Goal: Task Accomplishment & Management: Complete application form

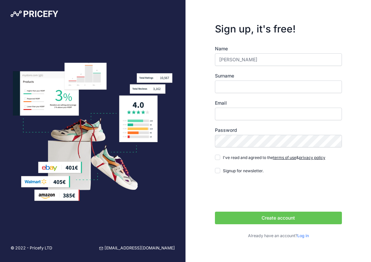
type input "justin"
type input "j"
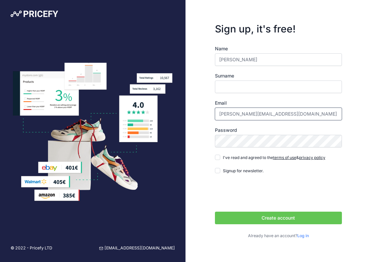
type input "justin@swscaffolding.com"
click at [216, 158] on input "I've read and agreed to the terms of use & privacy policy" at bounding box center [217, 156] width 5 height 5
checkbox input "true"
click at [196, 141] on div "Sign up, it's free! Name justin Surname Email justin@swscaffolding.com" at bounding box center [279, 131] width 186 height 262
drag, startPoint x: 290, startPoint y: 115, endPoint x: 204, endPoint y: 111, distance: 86.4
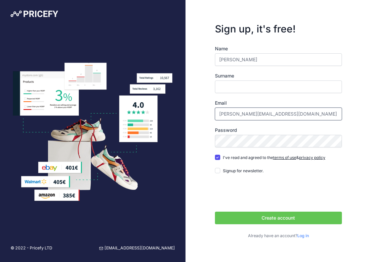
click at [203, 111] on div "Sign up, it's free! Name justin Surname Email justin@swscaffolding.com" at bounding box center [279, 131] width 186 height 262
type input "[EMAIL_ADDRESS][DOMAIN_NAME]"
click at [269, 216] on button "Create account" at bounding box center [278, 217] width 127 height 13
drag, startPoint x: 236, startPoint y: 59, endPoint x: 190, endPoint y: 59, distance: 46.0
click at [190, 59] on div "Sign up, it's free! Name justin Surname Email scaffolding@swscaffolding.com" at bounding box center [279, 131] width 186 height 262
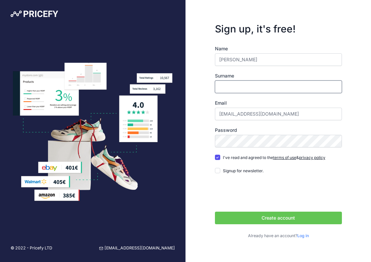
click at [234, 87] on input "Surname" at bounding box center [278, 86] width 127 height 13
type input "s"
click at [269, 221] on button "Create account" at bounding box center [278, 217] width 127 height 13
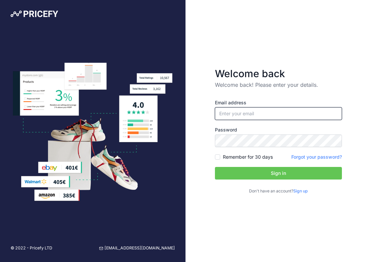
click at [245, 113] on input "email" at bounding box center [278, 113] width 127 height 13
type input "[EMAIL_ADDRESS][DOMAIN_NAME]"
click at [218, 154] on input "Remember for 30 days" at bounding box center [217, 156] width 5 height 5
checkbox input "true"
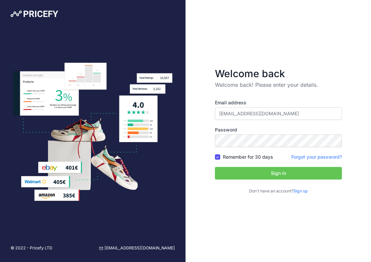
click at [269, 178] on button "Sign in" at bounding box center [278, 173] width 127 height 13
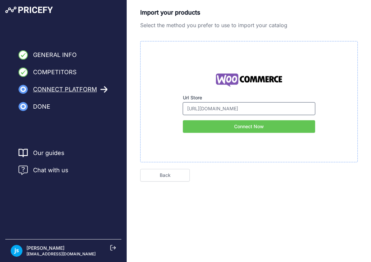
click at [221, 111] on input "https://www.usascaffolding.com" at bounding box center [249, 108] width 132 height 13
click at [268, 127] on button "Connect Now" at bounding box center [249, 126] width 132 height 13
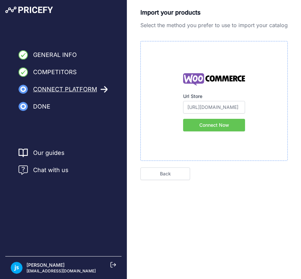
click at [170, 175] on link "Back" at bounding box center [165, 173] width 50 height 13
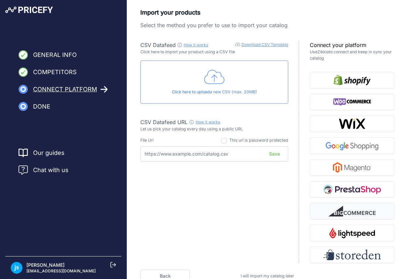
click at [295, 207] on img "button" at bounding box center [351, 211] width 47 height 11
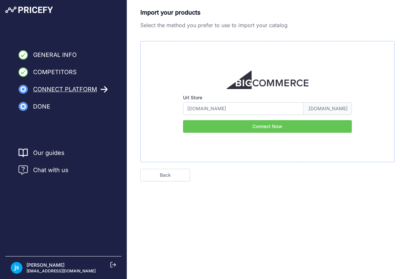
click at [311, 107] on span ".[DOMAIN_NAME]" at bounding box center [327, 108] width 48 height 13
click at [309, 109] on span ".[DOMAIN_NAME]" at bounding box center [327, 108] width 48 height 13
drag, startPoint x: 245, startPoint y: 109, endPoint x: 143, endPoint y: 109, distance: 102.8
click at [143, 109] on div "Url Store usascaffolding.com .mybigcommerce.com Connect Now" at bounding box center [267, 101] width 254 height 121
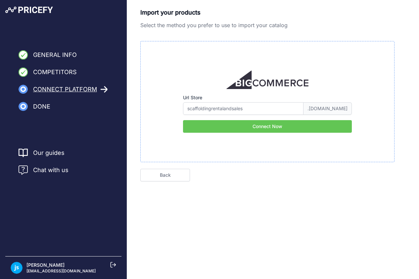
click at [241, 129] on button "Connect Now" at bounding box center [267, 126] width 169 height 13
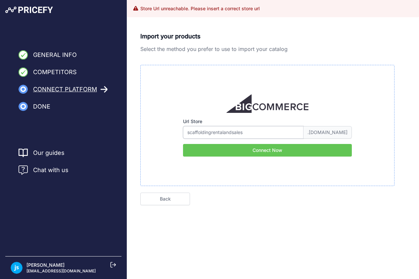
click at [186, 134] on input "scaffoldingrentalandsales" at bounding box center [243, 132] width 120 height 13
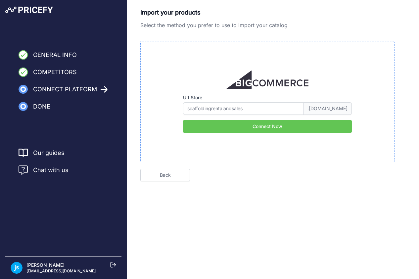
click at [237, 127] on button "Connect Now" at bounding box center [267, 126] width 169 height 13
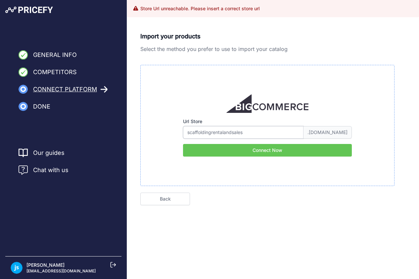
click at [253, 132] on input "scaffoldingrentalandsales" at bounding box center [243, 132] width 120 height 13
type input "scaffoldingrentalandsales.com"
click at [279, 151] on button "Connect Now" at bounding box center [267, 150] width 169 height 13
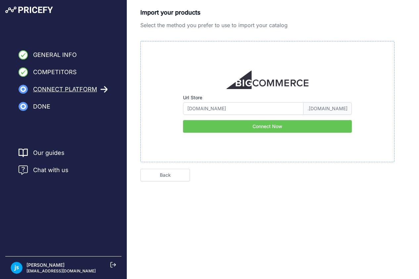
click at [258, 130] on button "Connect Now" at bounding box center [267, 126] width 169 height 13
click at [175, 172] on link "Back" at bounding box center [165, 175] width 50 height 13
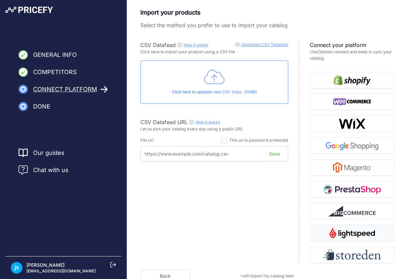
scroll to position [32, 0]
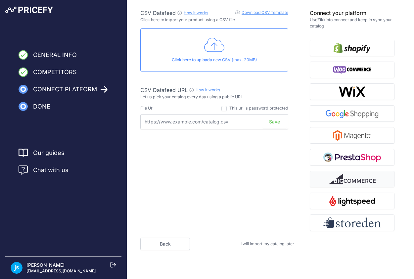
click at [344, 182] on img "button" at bounding box center [351, 179] width 47 height 11
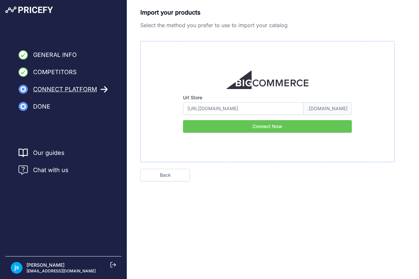
type input "usascaffolding.com"
click at [161, 180] on link "Back" at bounding box center [165, 175] width 50 height 13
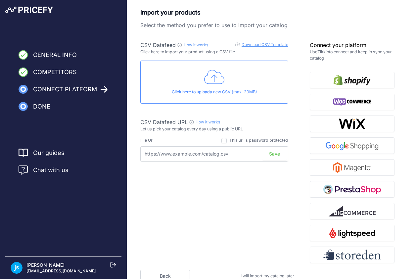
click at [195, 157] on input "text" at bounding box center [214, 153] width 148 height 15
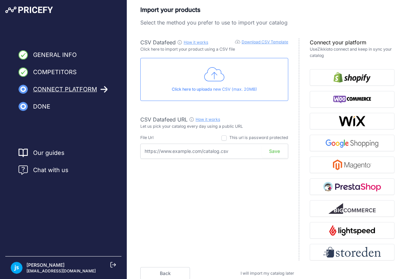
scroll to position [32, 0]
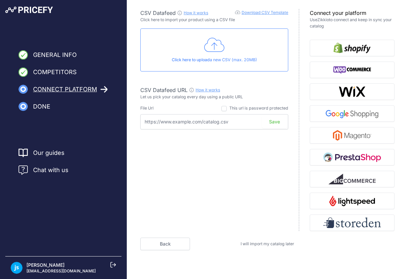
click at [252, 243] on span "I will import my catalog later" at bounding box center [267, 243] width 54 height 5
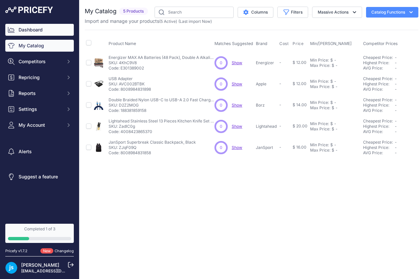
click at [35, 33] on link "Dashboard" at bounding box center [39, 30] width 68 height 12
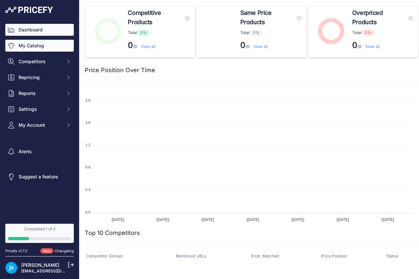
click at [42, 44] on link "My Catalog" at bounding box center [39, 46] width 68 height 12
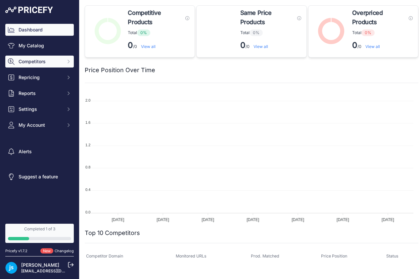
click at [43, 60] on span "Competitors" at bounding box center [40, 61] width 43 height 7
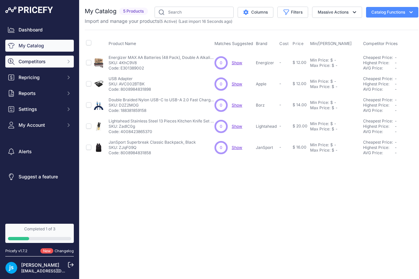
click at [42, 62] on span "Competitors" at bounding box center [40, 61] width 43 height 7
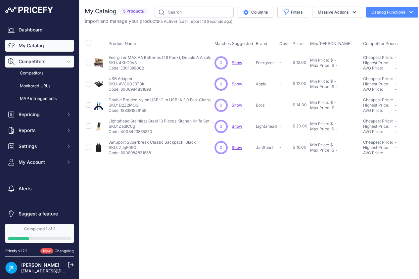
click at [41, 62] on span "Competitors" at bounding box center [40, 61] width 43 height 7
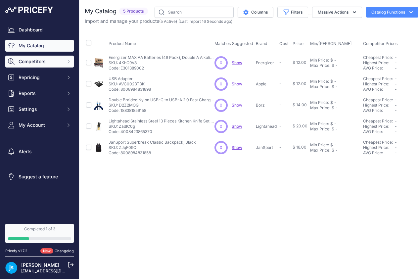
click at [41, 62] on span "Competitors" at bounding box center [40, 61] width 43 height 7
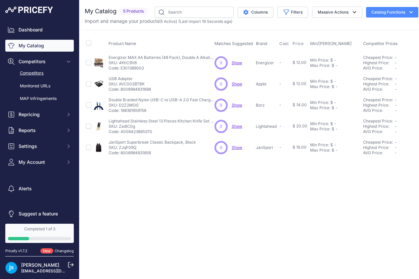
click at [36, 71] on link "Competitors" at bounding box center [39, 73] width 68 height 12
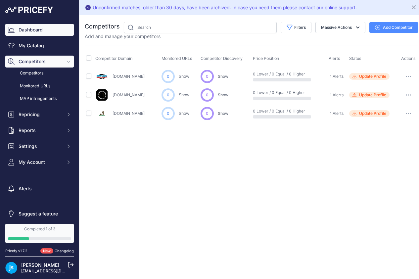
click at [36, 32] on link "Dashboard" at bounding box center [39, 30] width 68 height 12
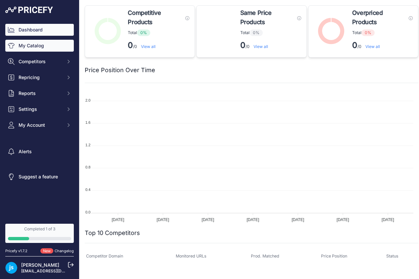
click at [42, 48] on link "My Catalog" at bounding box center [39, 46] width 68 height 12
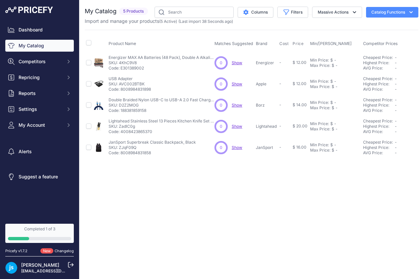
click at [126, 34] on div "Product Name Matches Suggested Brand Cost" at bounding box center [251, 94] width 333 height 128
click at [194, 13] on input "text" at bounding box center [193, 12] width 79 height 11
click at [20, 112] on button "Settings" at bounding box center [39, 109] width 68 height 12
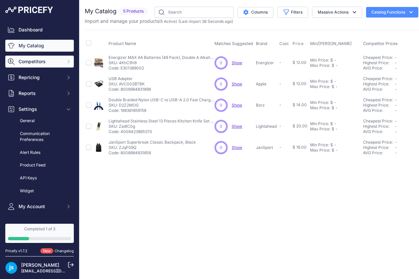
click at [26, 61] on span "Competitors" at bounding box center [40, 61] width 43 height 7
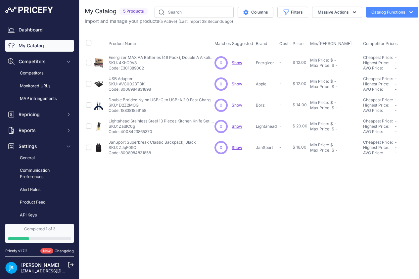
click at [36, 86] on link "Monitored URLs" at bounding box center [39, 86] width 68 height 12
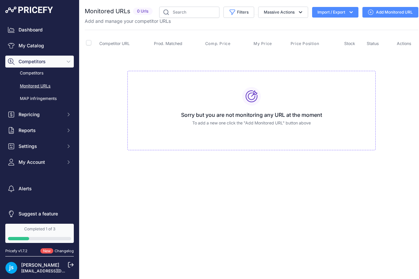
click at [90, 43] on input "checkbox" at bounding box center [88, 42] width 5 height 5
checkbox input "true"
click at [382, 10] on link "Add Monitored URL" at bounding box center [390, 12] width 56 height 11
